Goal: Transaction & Acquisition: Purchase product/service

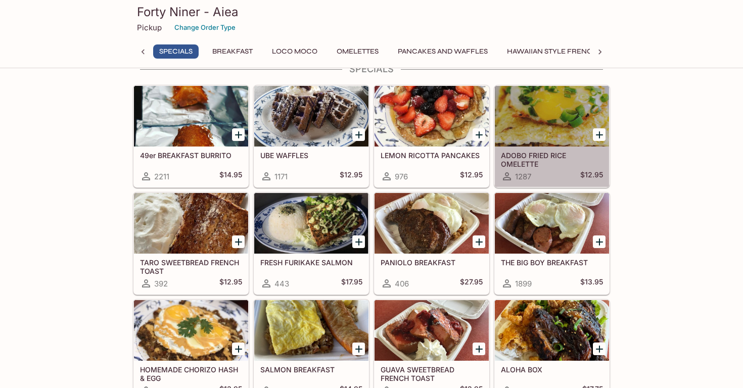
click at [542, 160] on h5 "ADOBO FRIED RICE OMELETTE" at bounding box center [552, 159] width 102 height 17
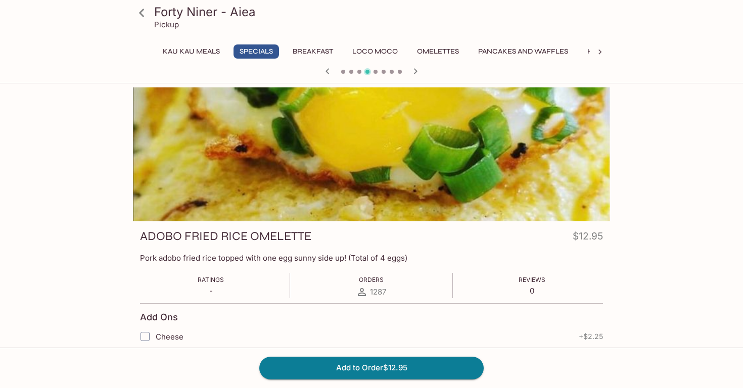
click at [329, 50] on button "Breakfast" at bounding box center [313, 52] width 52 height 14
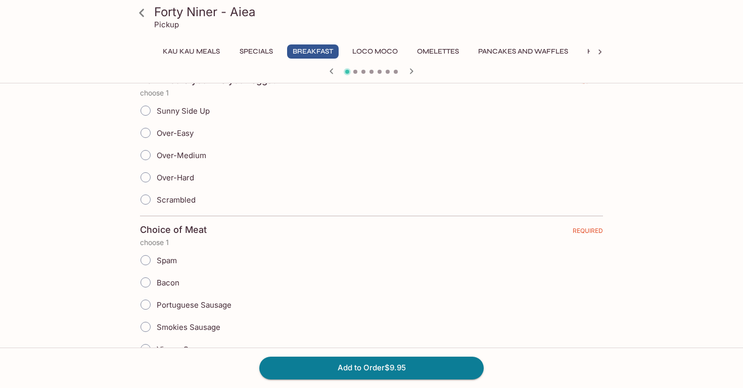
click at [388, 52] on button "Loco Moco" at bounding box center [375, 52] width 57 height 14
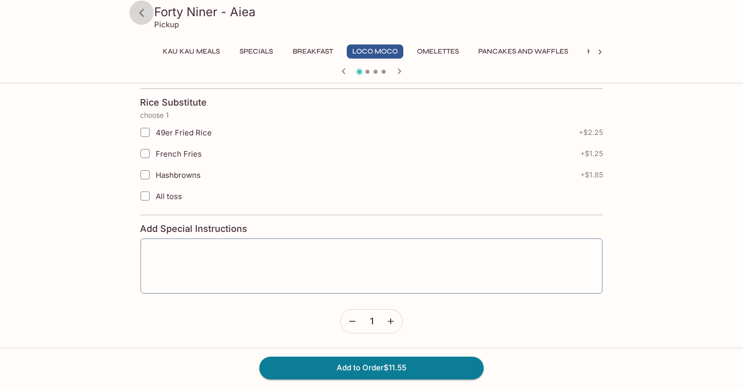
click at [140, 14] on icon at bounding box center [142, 13] width 18 height 18
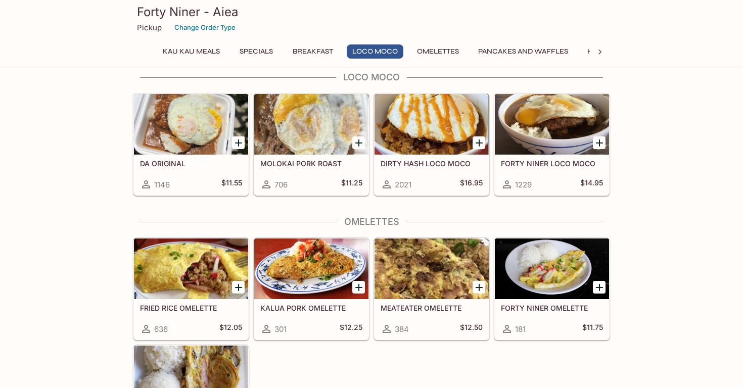
click at [400, 172] on div "DIRTY HASH LOCO MOCO 2021 $16.95" at bounding box center [432, 175] width 114 height 40
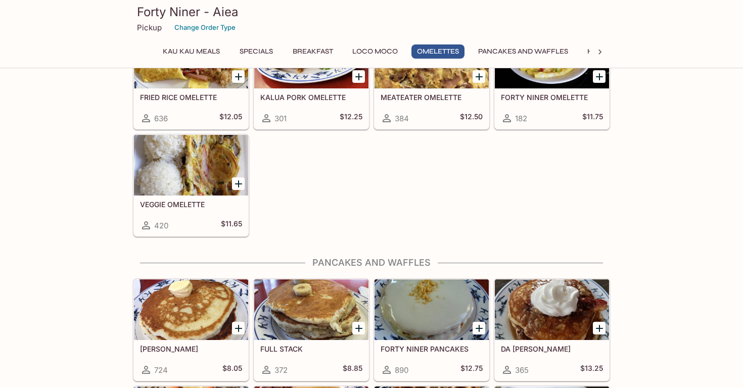
scroll to position [994, 0]
